Goal: Information Seeking & Learning: Learn about a topic

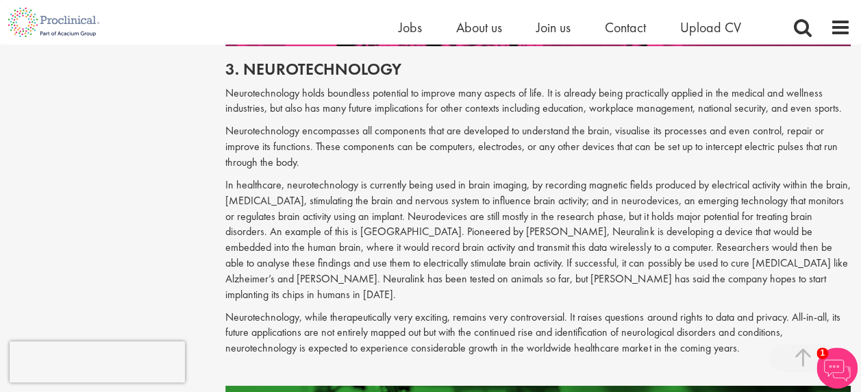
scroll to position [1468, 0]
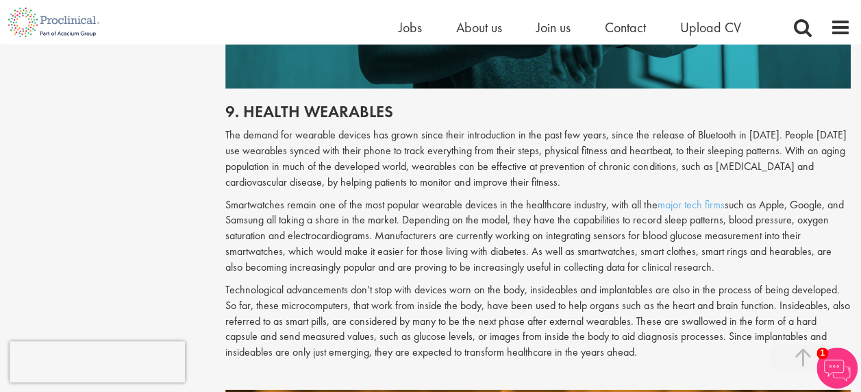
scroll to position [3861, 0]
